Goal: Task Accomplishment & Management: Use online tool/utility

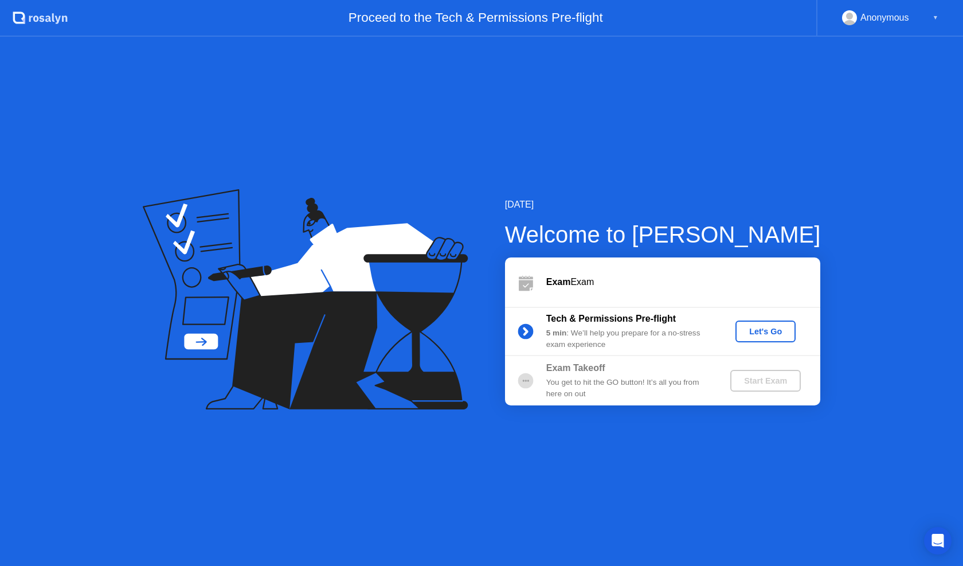
click at [762, 329] on div "Let's Go" at bounding box center [765, 331] width 51 height 9
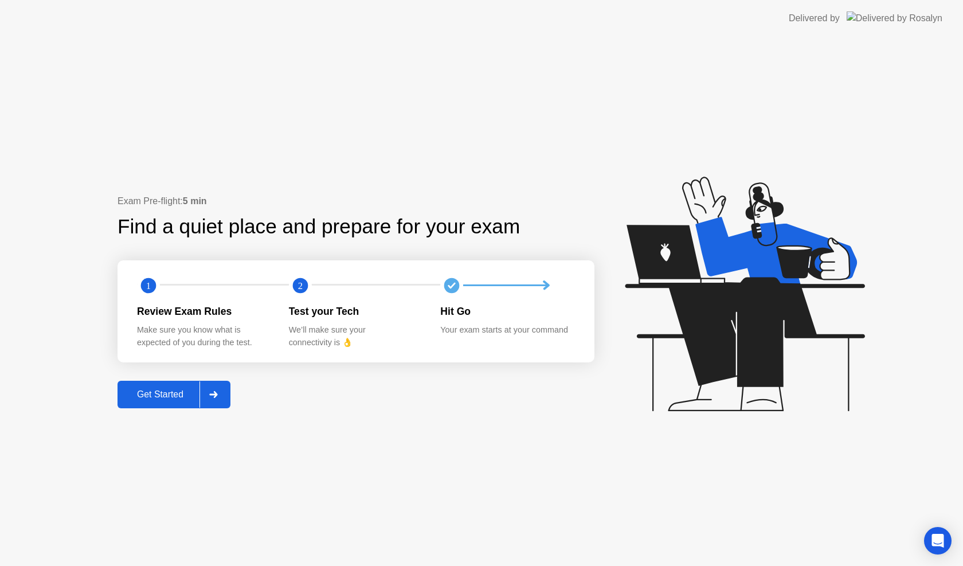
click at [221, 394] on div at bounding box center [214, 394] width 28 height 26
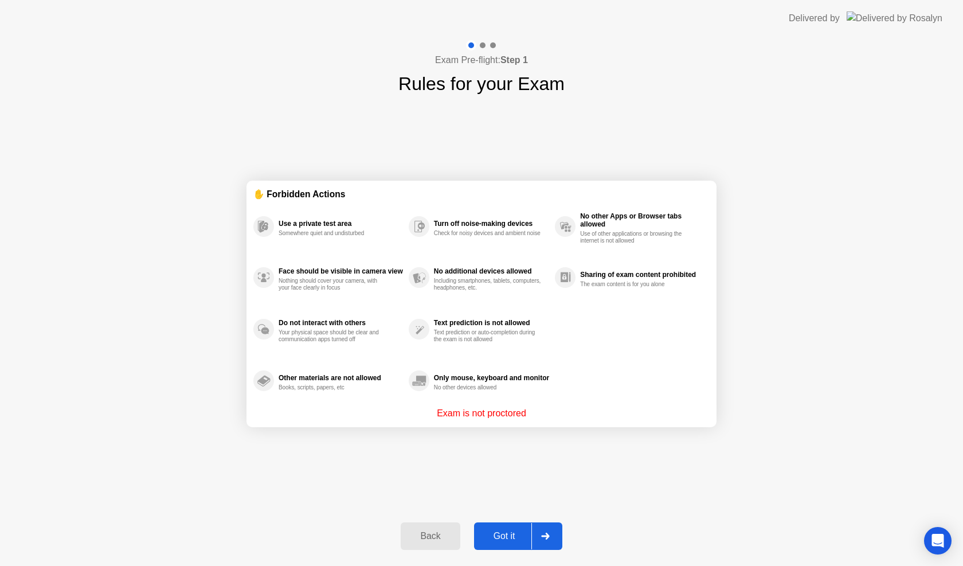
click at [549, 537] on icon at bounding box center [545, 536] width 8 height 7
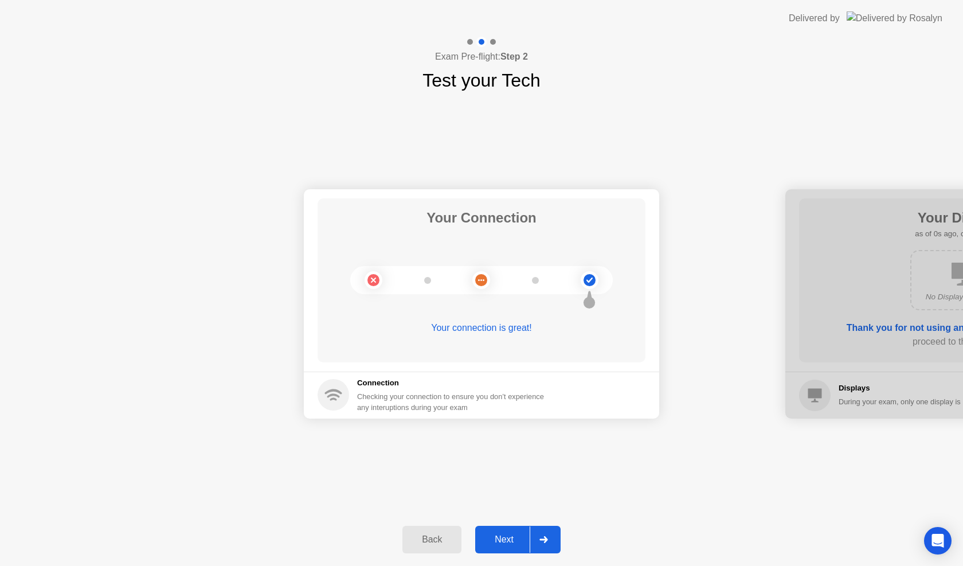
click at [549, 537] on div at bounding box center [544, 539] width 28 height 26
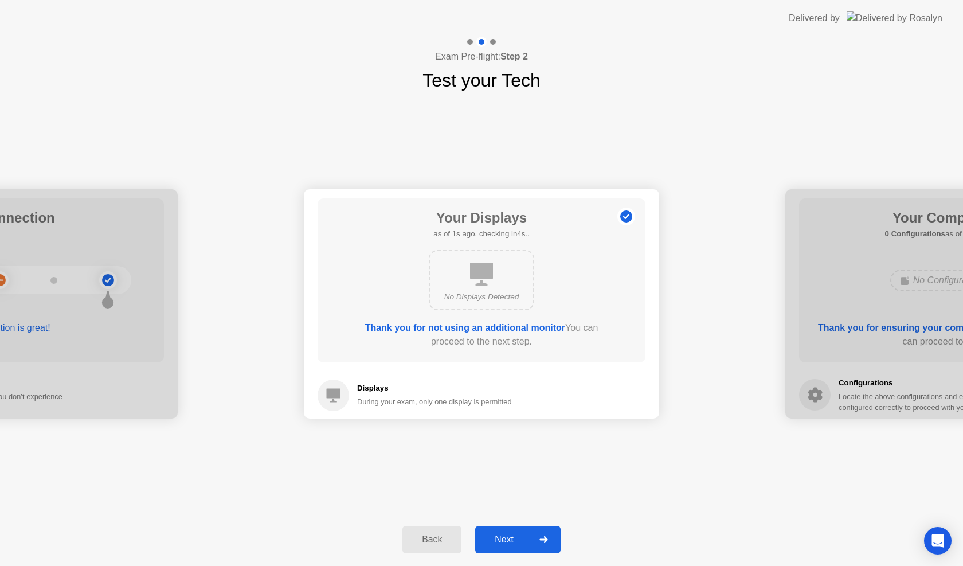
click at [549, 537] on div at bounding box center [544, 539] width 28 height 26
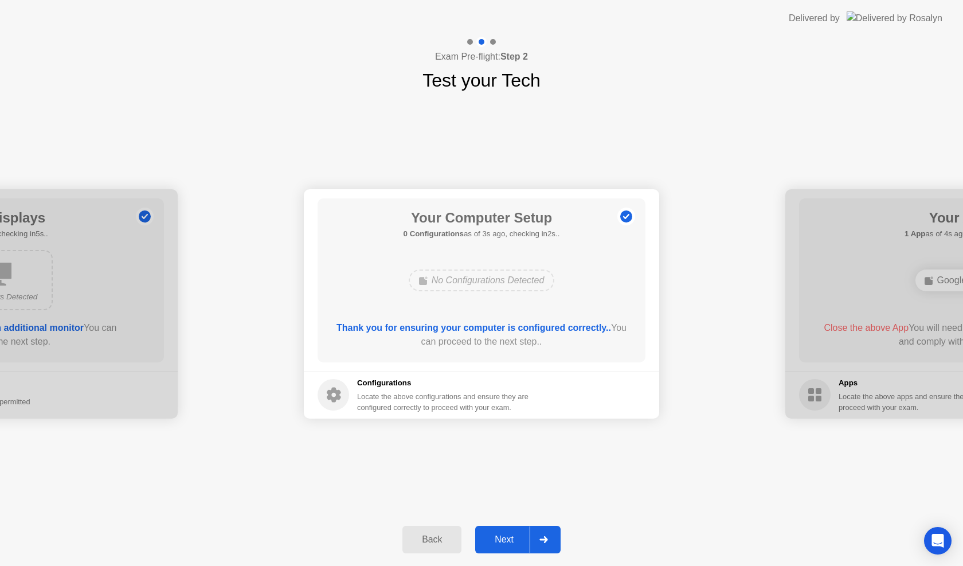
click at [549, 537] on div at bounding box center [544, 539] width 28 height 26
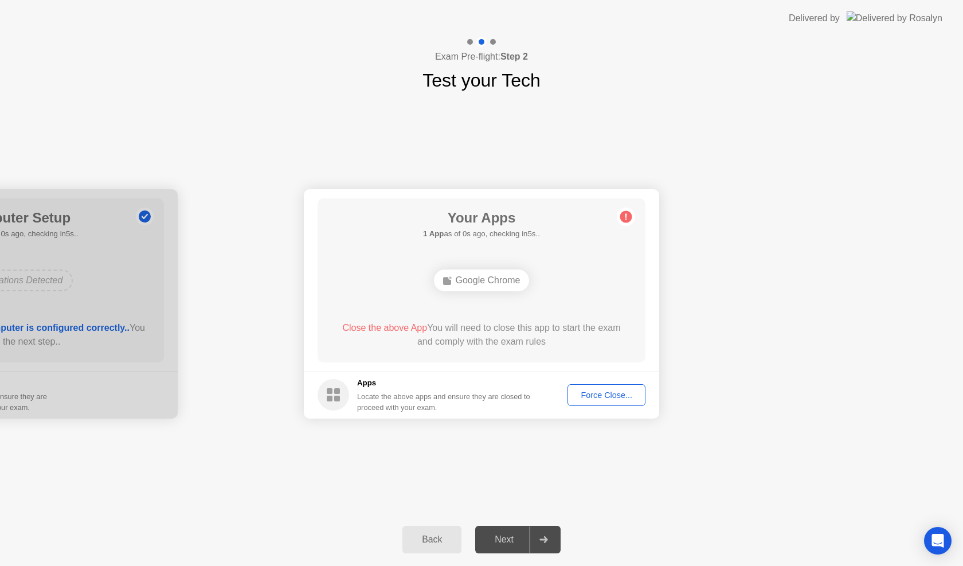
click at [611, 396] on div "Force Close..." at bounding box center [607, 394] width 70 height 9
click at [586, 400] on div "Force Close..." at bounding box center [607, 394] width 70 height 9
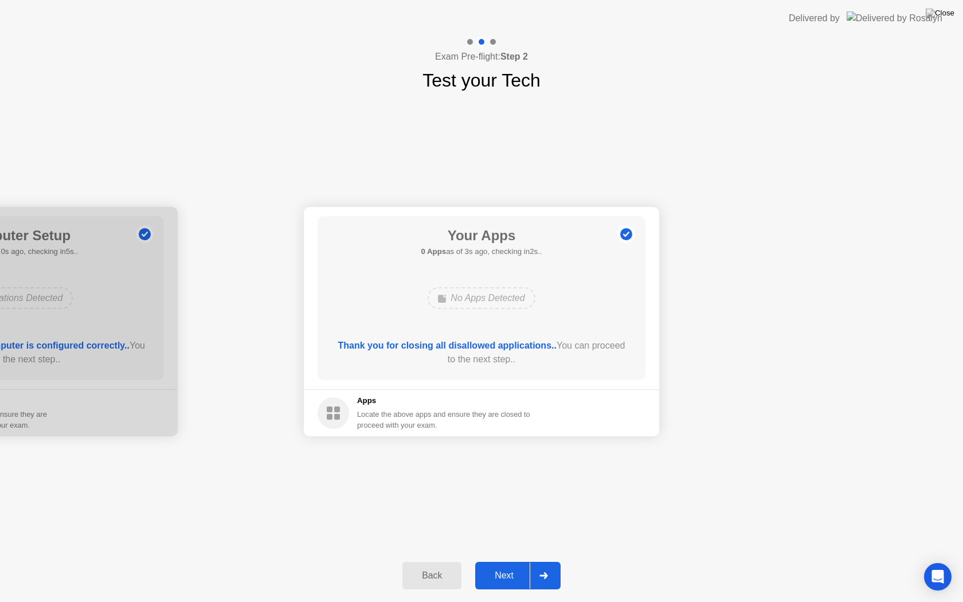
click at [552, 565] on div at bounding box center [544, 575] width 28 height 26
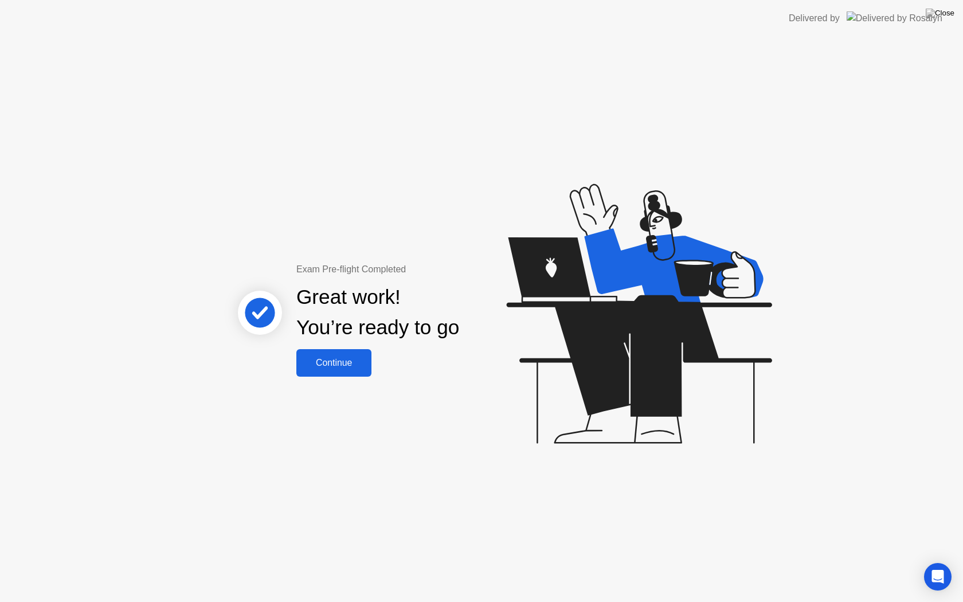
click at [328, 368] on div "Continue" at bounding box center [334, 363] width 68 height 10
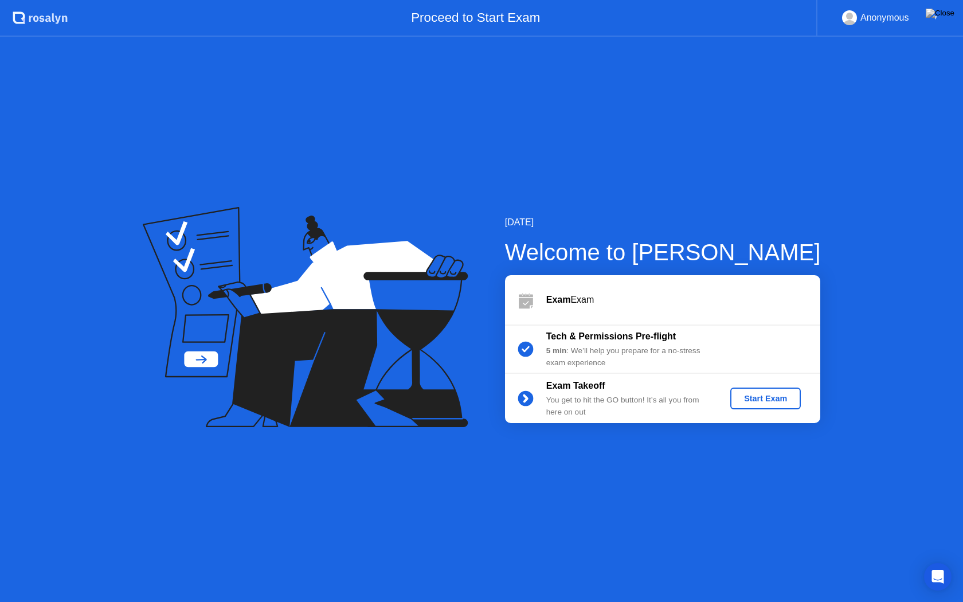
click at [779, 398] on div "Start Exam" at bounding box center [765, 398] width 61 height 9
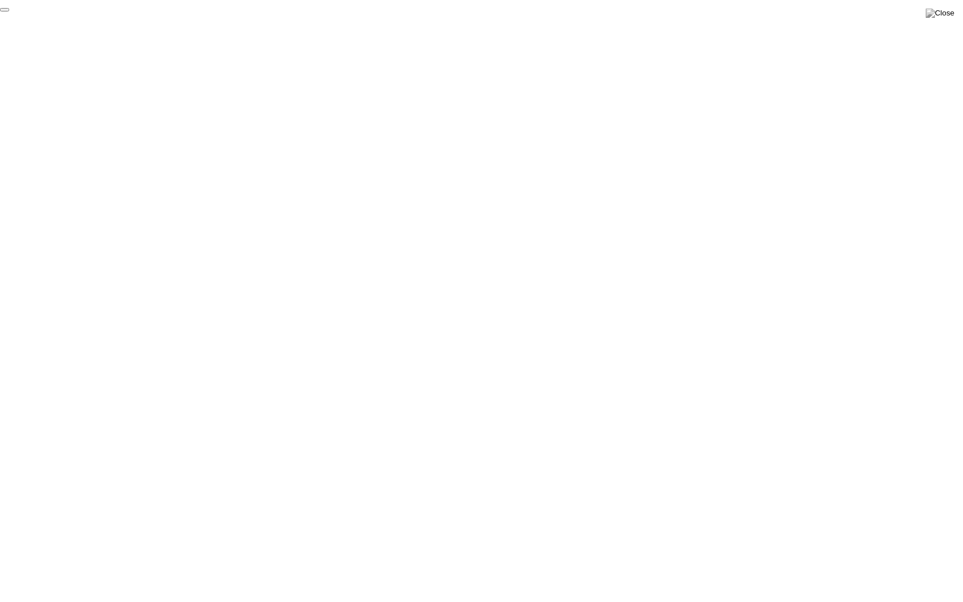
click div "End Proctoring Session"
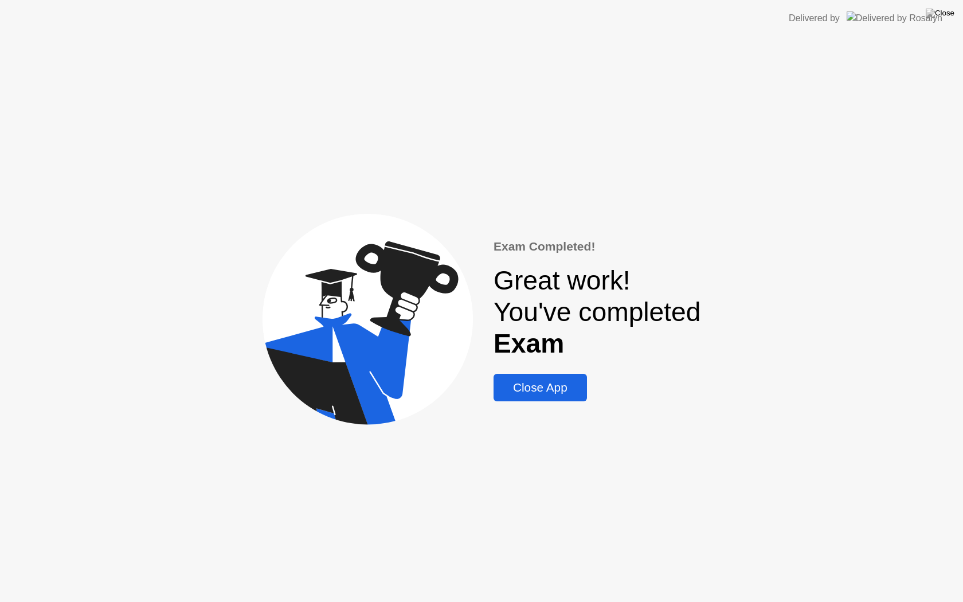
click at [549, 388] on div "Close App" at bounding box center [540, 388] width 87 height 14
